Goal: Book appointment/travel/reservation

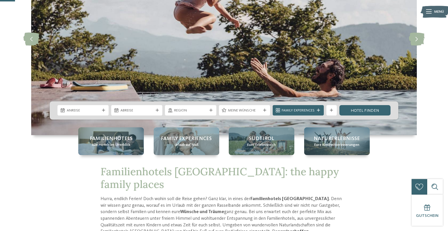
scroll to position [72, 0]
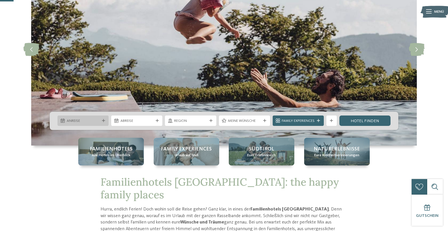
click at [85, 120] on span "Anreise" at bounding box center [83, 120] width 33 height 5
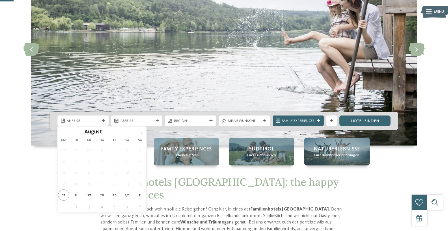
click at [141, 132] on icon at bounding box center [141, 133] width 4 height 4
type input "****"
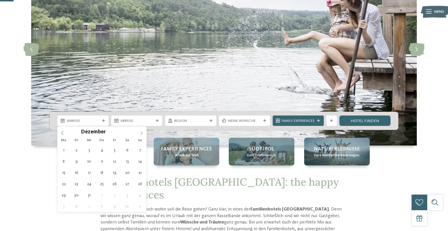
click at [141, 132] on icon at bounding box center [141, 133] width 4 height 4
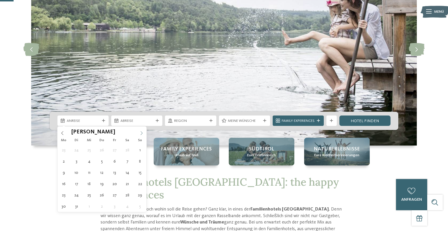
click at [141, 132] on icon at bounding box center [141, 133] width 4 height 4
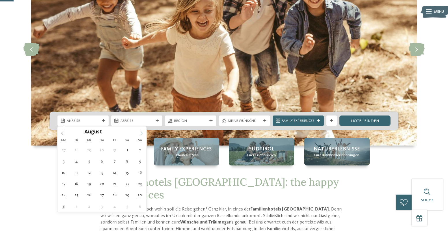
type div "08.08.2026"
type input "****"
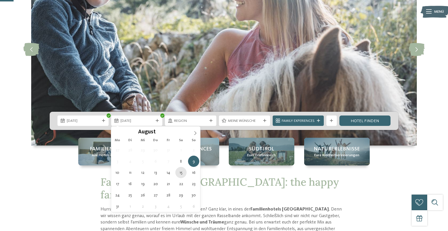
type div "15.08.2026"
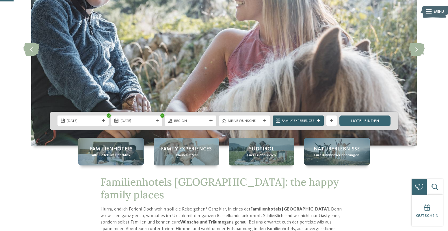
click at [311, 122] on span "Family Experiences" at bounding box center [297, 120] width 33 height 5
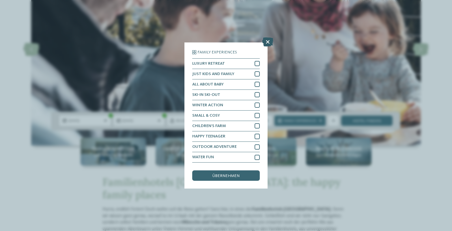
click at [265, 44] on icon at bounding box center [267, 41] width 11 height 9
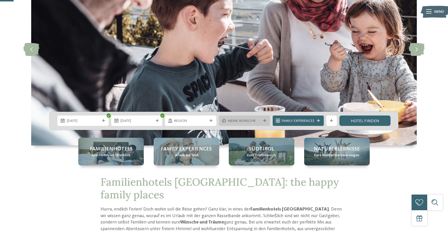
click at [250, 123] on span "Meine Wünsche" at bounding box center [244, 120] width 33 height 5
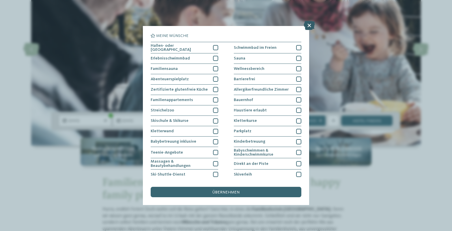
click at [308, 27] on icon at bounding box center [309, 25] width 11 height 9
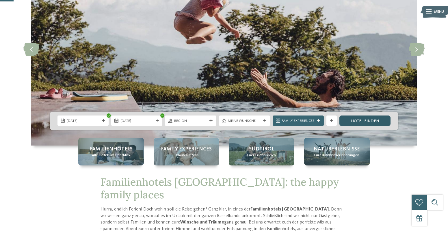
click at [366, 121] on link "Hotel finden" at bounding box center [364, 120] width 51 height 10
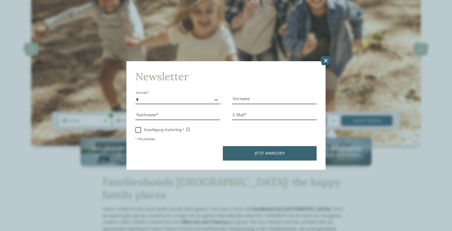
click at [324, 61] on icon at bounding box center [325, 60] width 11 height 9
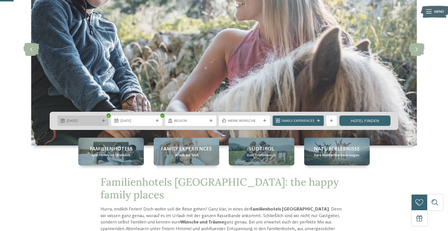
click at [90, 122] on span "08.08.2026" at bounding box center [83, 120] width 33 height 5
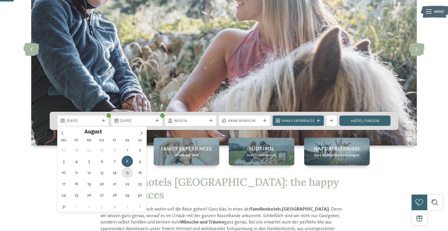
type div "15.08.2026"
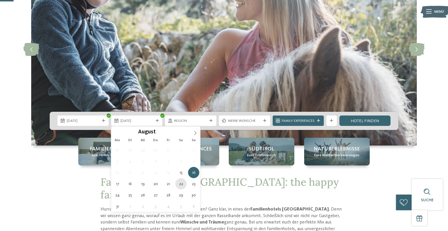
type div "22.08.2026"
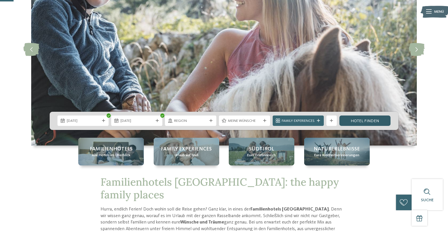
click at [360, 121] on link "Hotel finden" at bounding box center [364, 120] width 51 height 10
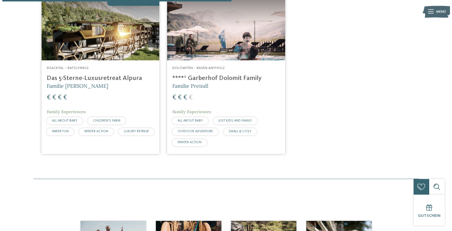
scroll to position [196, 0]
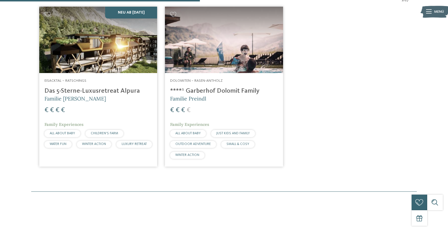
click at [204, 90] on h4 "****ˢ Garberhof Dolomit Family" at bounding box center [223, 91] width 107 height 8
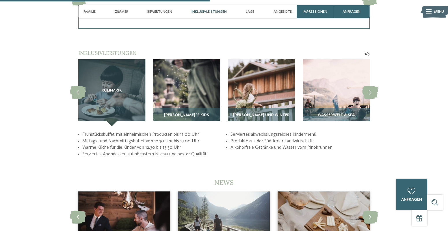
scroll to position [1010, 0]
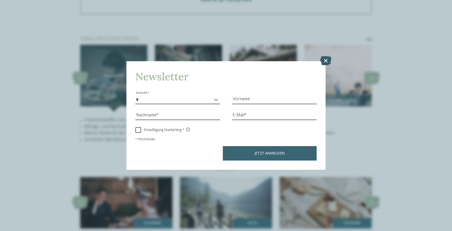
click at [328, 61] on icon at bounding box center [325, 60] width 11 height 9
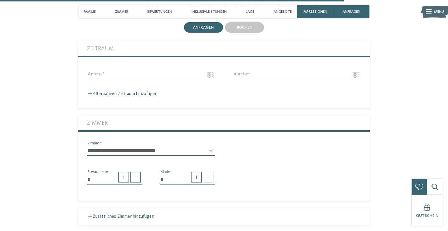
scroll to position [1645, 0]
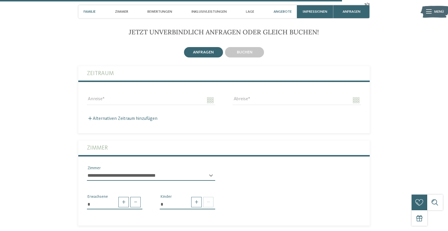
click at [90, 12] on span "Familie" at bounding box center [89, 12] width 12 height 4
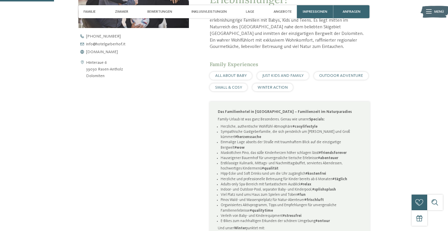
scroll to position [259, 0]
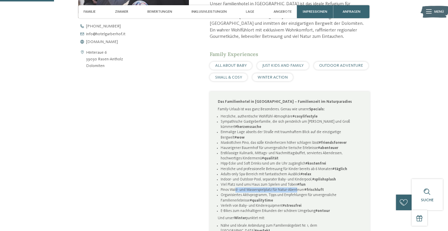
drag, startPoint x: 235, startPoint y: 190, endPoint x: 298, endPoint y: 190, distance: 62.3
click at [298, 190] on li "Pinos Wald- und Wasserspielplatz für Natur-Abenteuer #frischluft" at bounding box center [290, 189] width 141 height 5
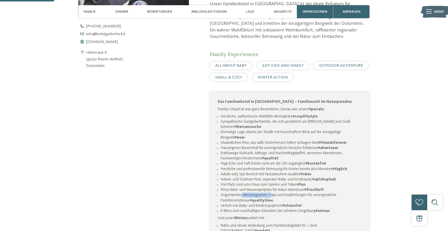
drag, startPoint x: 241, startPoint y: 195, endPoint x: 269, endPoint y: 195, distance: 28.0
click at [269, 195] on li "Organisiertes Aktivprogramm, Tipps und Empfehlungen für unvergessliche Familien…" at bounding box center [290, 197] width 141 height 10
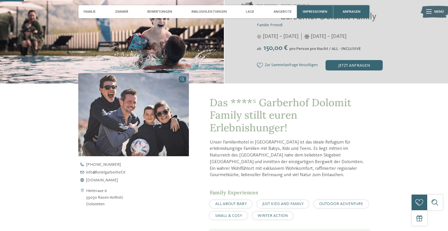
scroll to position [115, 0]
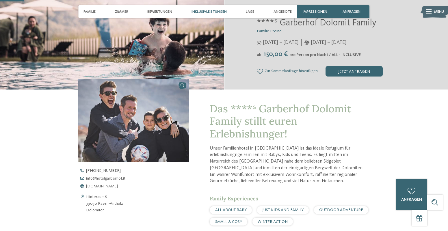
click at [216, 10] on span "Inklusivleistungen" at bounding box center [208, 12] width 35 height 4
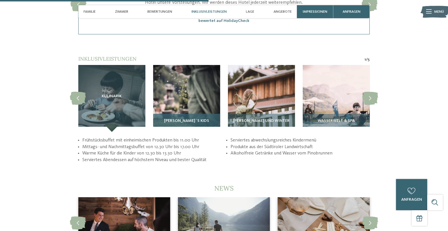
scroll to position [1007, 0]
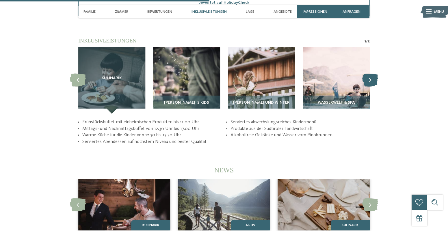
click at [372, 75] on icon at bounding box center [370, 80] width 16 height 13
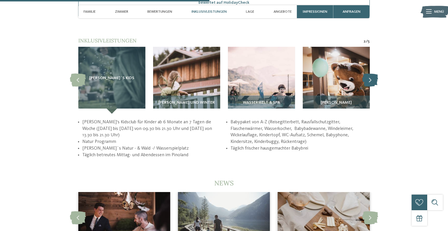
click at [372, 75] on icon at bounding box center [370, 80] width 16 height 13
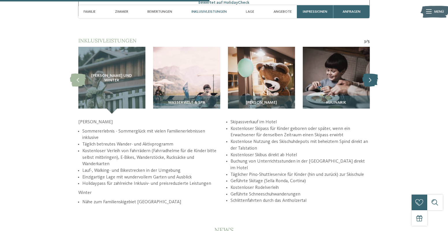
click at [372, 75] on icon at bounding box center [370, 80] width 16 height 13
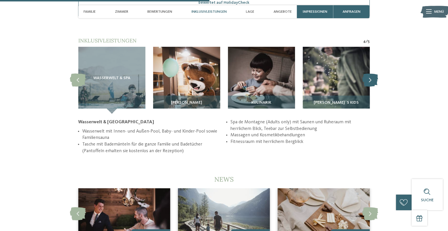
click at [372, 75] on icon at bounding box center [370, 80] width 16 height 13
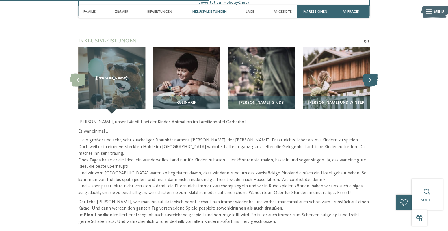
click at [372, 75] on icon at bounding box center [370, 80] width 16 height 13
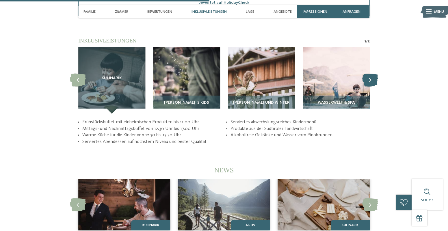
click at [372, 75] on icon at bounding box center [370, 80] width 16 height 13
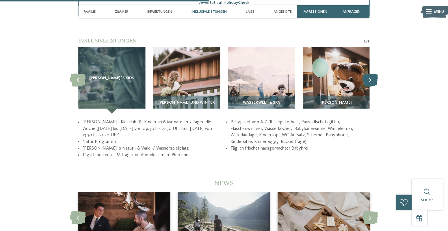
click at [372, 75] on icon at bounding box center [370, 80] width 16 height 13
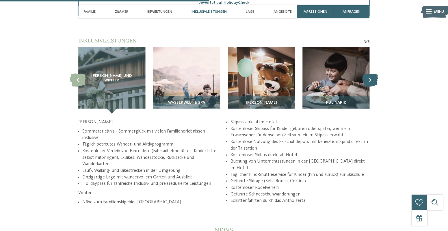
click at [372, 75] on icon at bounding box center [370, 80] width 16 height 13
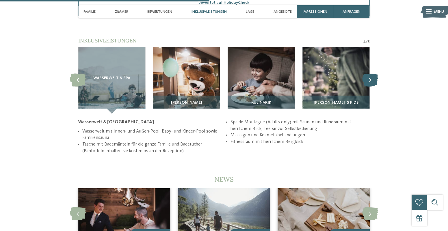
click at [372, 75] on icon at bounding box center [370, 80] width 16 height 13
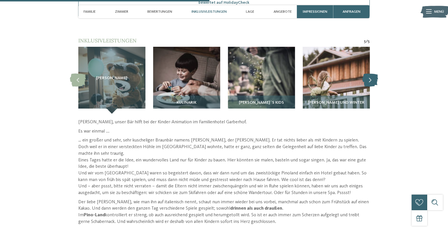
click at [372, 75] on icon at bounding box center [370, 80] width 16 height 13
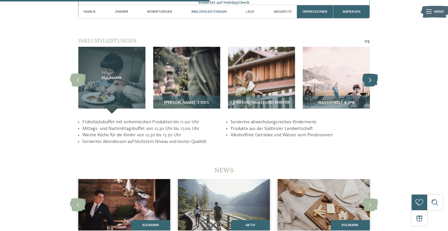
click at [372, 75] on icon at bounding box center [370, 80] width 16 height 13
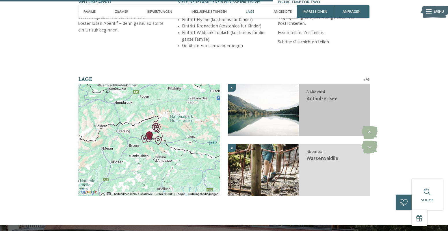
scroll to position [1238, 0]
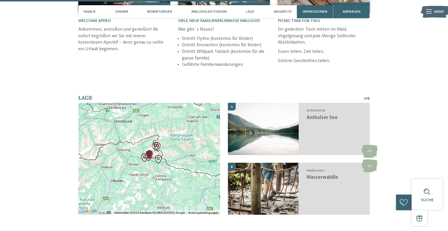
click at [162, 11] on span "Bewertungen" at bounding box center [159, 12] width 25 height 4
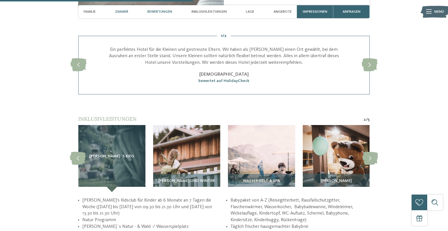
scroll to position [928, 0]
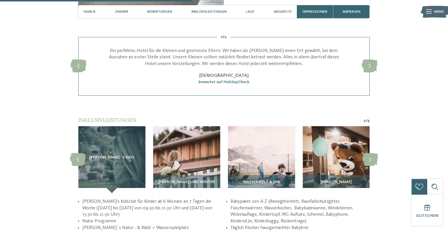
click at [214, 10] on span "Inklusivleistungen" at bounding box center [208, 12] width 35 height 4
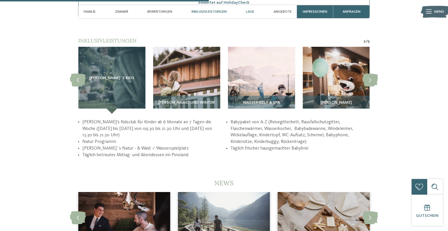
click at [250, 11] on span "Lage" at bounding box center [250, 12] width 8 height 4
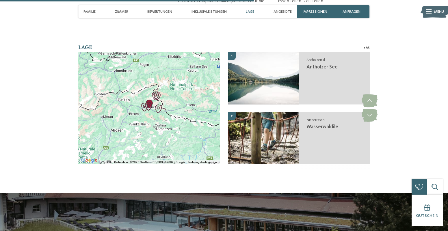
scroll to position [1289, 0]
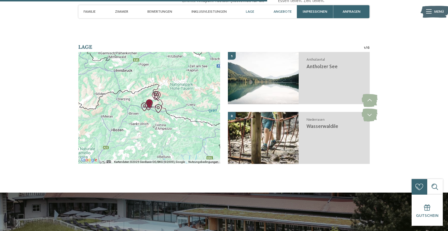
click at [279, 10] on span "Angebote" at bounding box center [282, 12] width 18 height 4
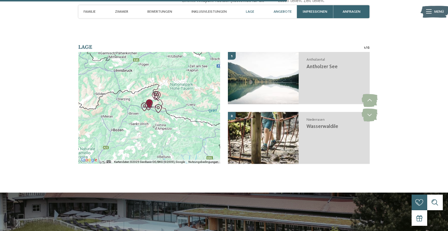
scroll to position [1438, 0]
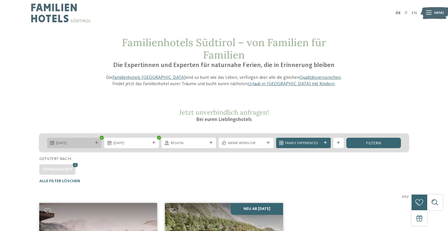
click at [82, 142] on span "[DATE]" at bounding box center [74, 143] width 36 height 5
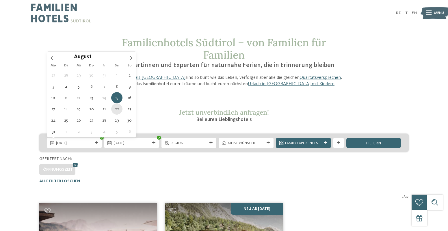
type div "22.08.2026"
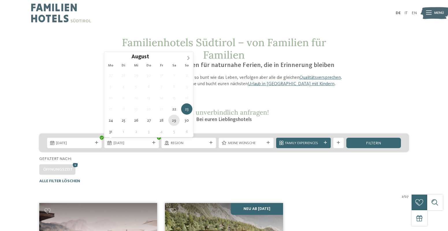
type div "29.08.2026"
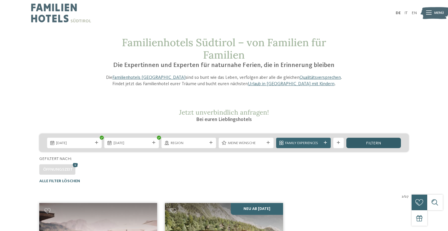
click at [370, 142] on span "filtern" at bounding box center [373, 143] width 15 height 4
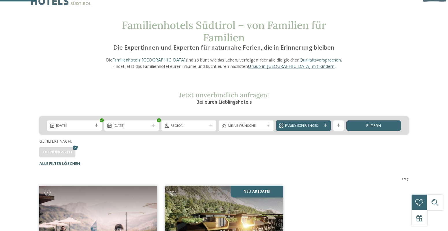
scroll to position [7, 0]
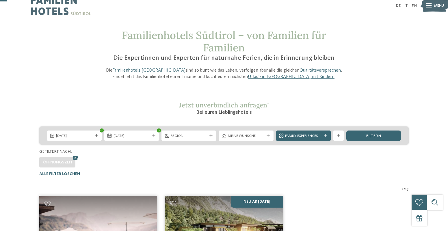
click at [49, 12] on img at bounding box center [61, 6] width 60 height 26
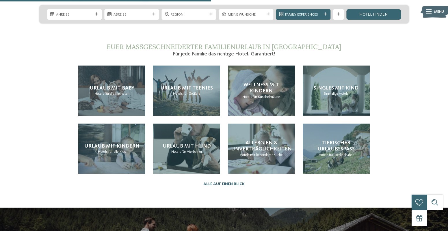
scroll to position [1154, 0]
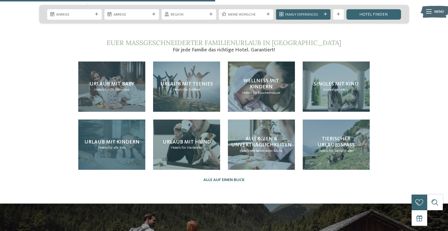
click at [113, 139] on span "Urlaub mit Kindern" at bounding box center [111, 141] width 55 height 5
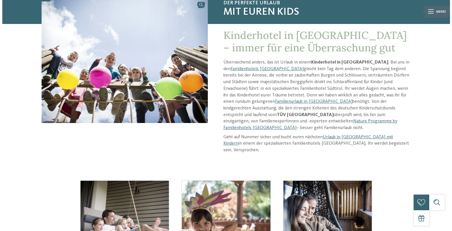
scroll to position [28, 0]
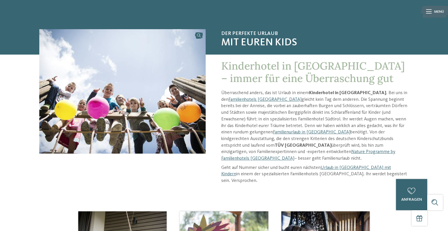
click at [428, 13] on icon at bounding box center [428, 12] width 5 height 4
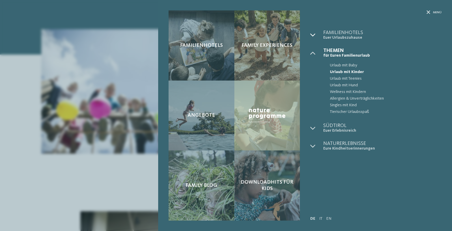
click at [314, 35] on icon at bounding box center [312, 34] width 5 height 5
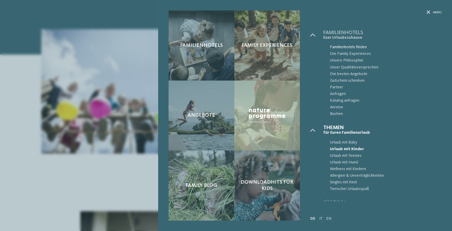
click at [348, 47] on span "Familienhotels finden" at bounding box center [386, 47] width 112 height 7
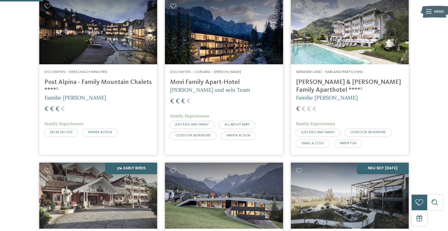
scroll to position [165, 0]
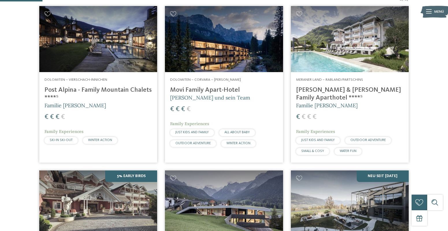
click at [328, 91] on h4 "[PERSON_NAME] & [PERSON_NAME] Family Aparthotel ****ˢ" at bounding box center [349, 94] width 107 height 16
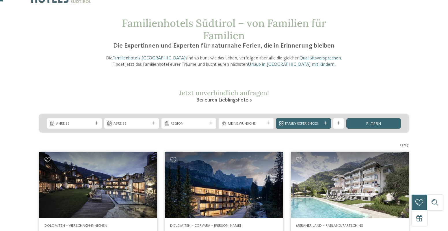
scroll to position [29, 0]
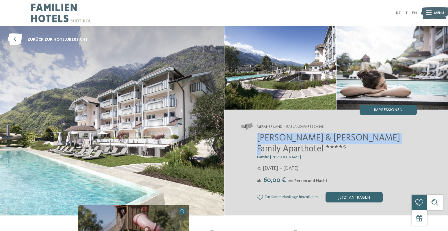
drag, startPoint x: 258, startPoint y: 138, endPoint x: 375, endPoint y: 136, distance: 116.9
click at [375, 136] on span "[PERSON_NAME] & [PERSON_NAME] Family Aparthotel ****ˢ" at bounding box center [328, 144] width 143 height 20
copy span "Heidi & Edith Family Aparthotel"
